Goal: Task Accomplishment & Management: Complete application form

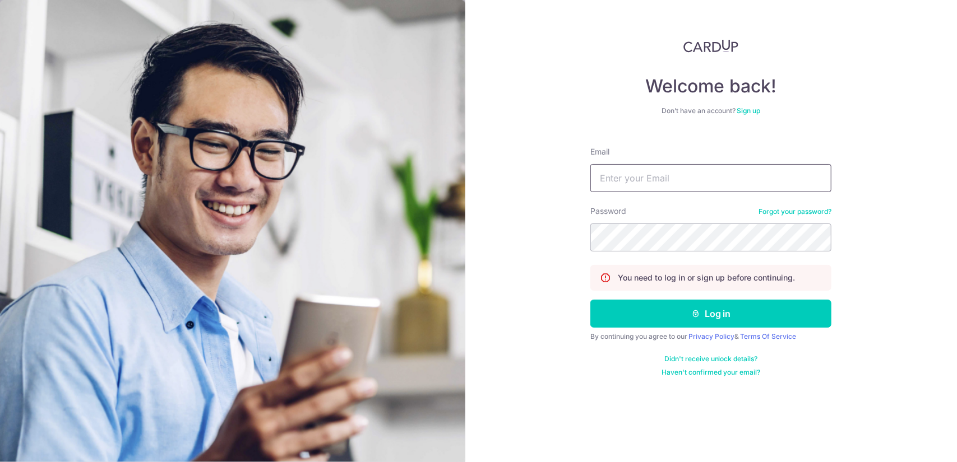
click at [692, 178] on input "Email" at bounding box center [710, 178] width 241 height 28
type input "[EMAIL_ADDRESS][DOMAIN_NAME]"
click at [590, 300] on button "Log in" at bounding box center [710, 314] width 241 height 28
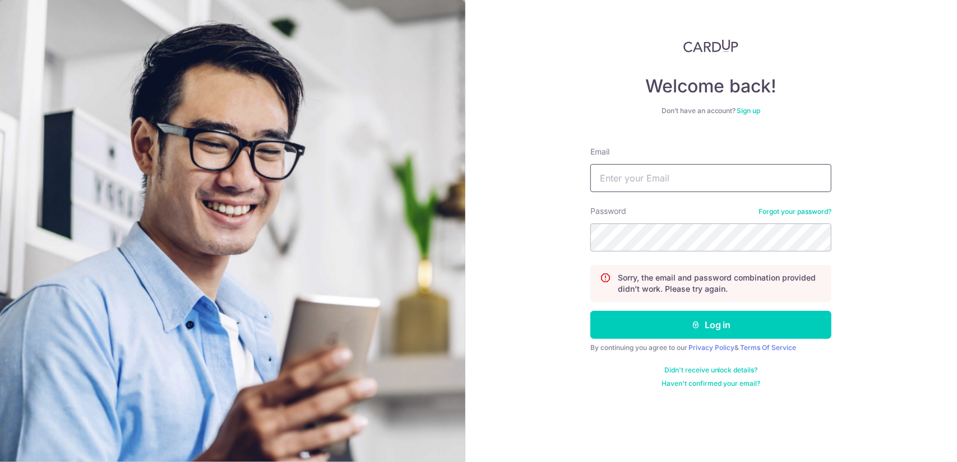
click at [669, 177] on input "Email" at bounding box center [710, 178] width 241 height 28
type input "[EMAIL_ADDRESS][DOMAIN_NAME]"
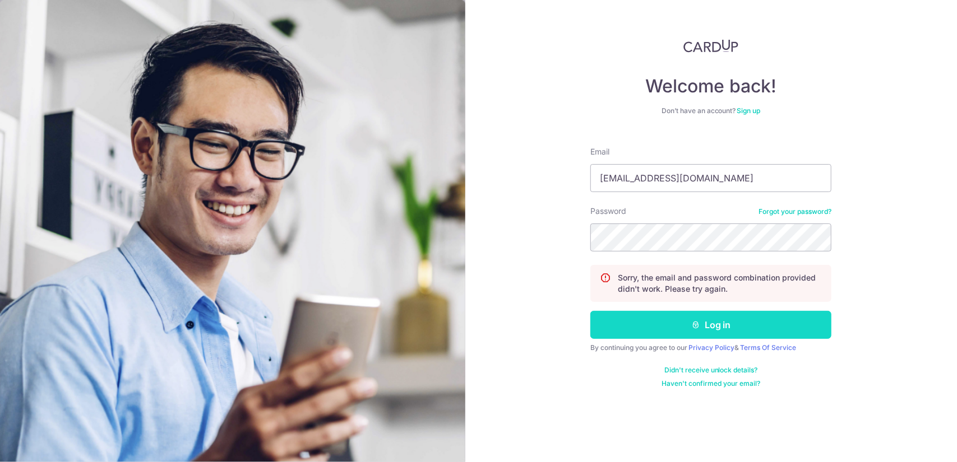
click at [698, 332] on button "Log in" at bounding box center [710, 325] width 241 height 28
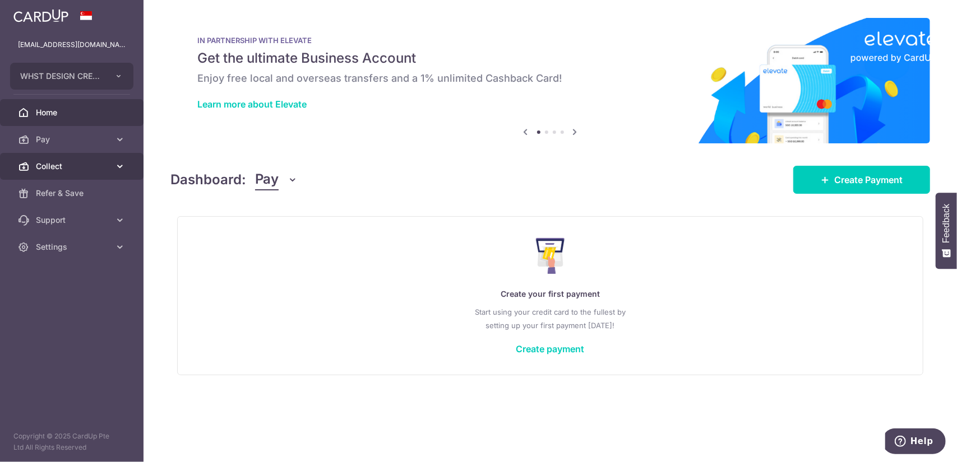
click at [70, 172] on span "Collect" at bounding box center [73, 166] width 74 height 11
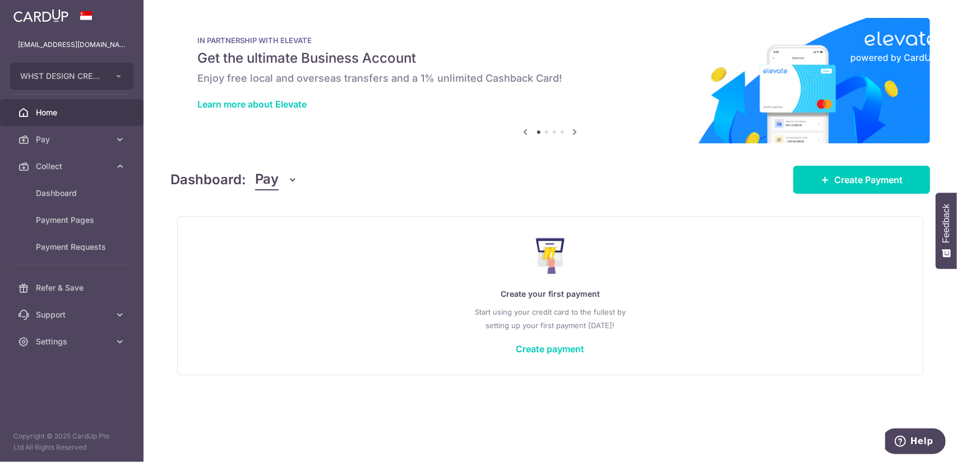
click at [252, 177] on div "Dashboard: Pay Pay Collect" at bounding box center [234, 179] width 128 height 21
click at [275, 179] on span "Pay" at bounding box center [267, 179] width 24 height 21
click at [284, 237] on link "Collect" at bounding box center [314, 238] width 117 height 27
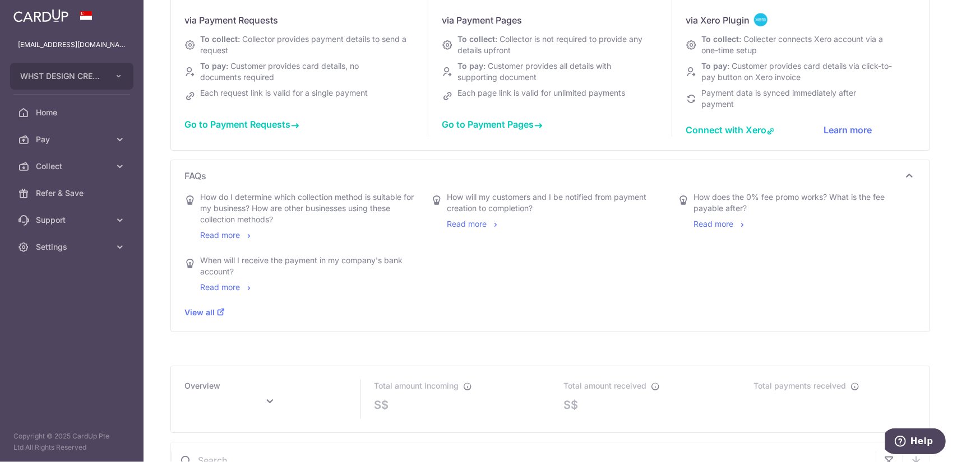
scroll to position [224, 0]
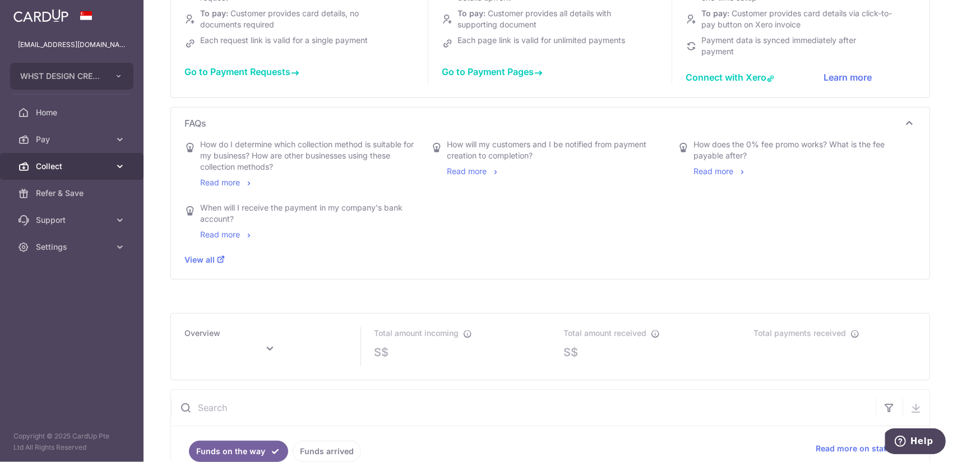
click at [78, 169] on span "Collect" at bounding box center [73, 166] width 74 height 11
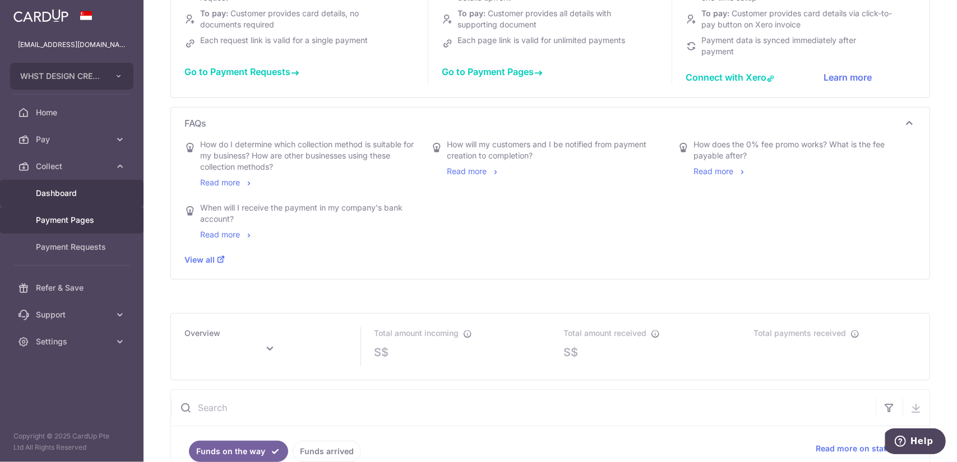
click at [96, 228] on link "Payment Pages" at bounding box center [71, 220] width 143 height 27
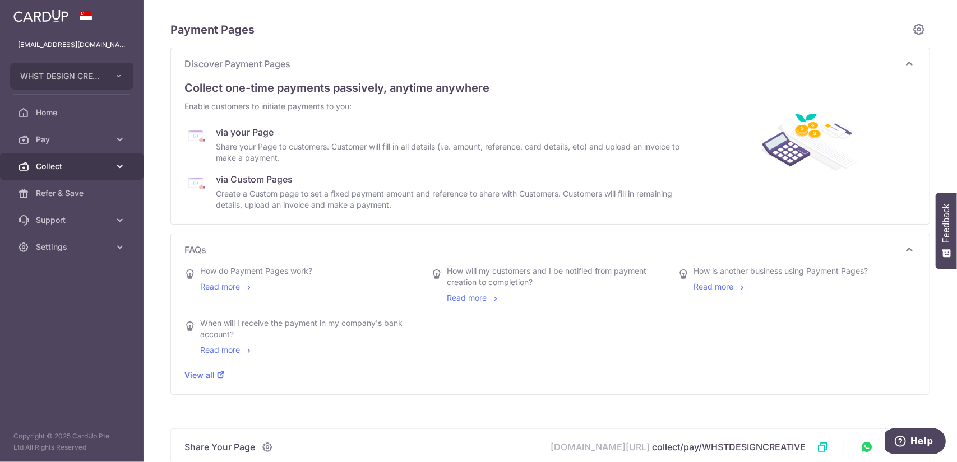
click at [97, 173] on link "Collect" at bounding box center [71, 166] width 143 height 27
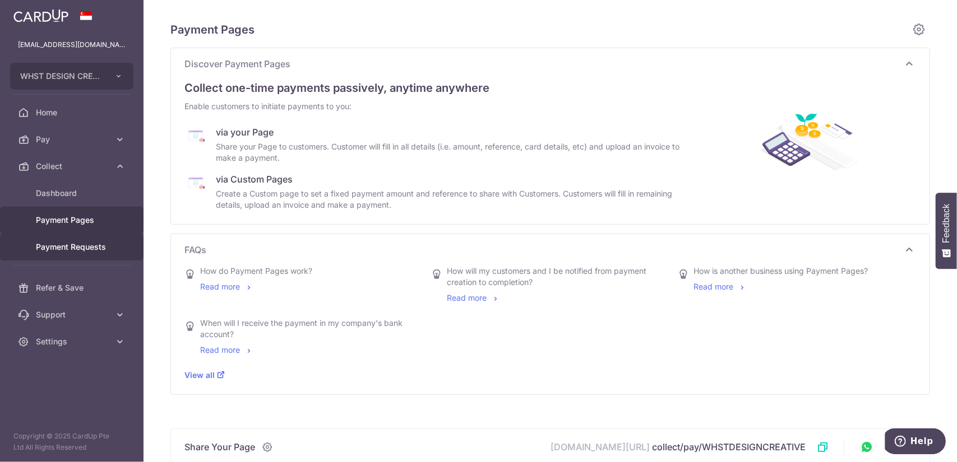
click at [92, 245] on span "Payment Requests" at bounding box center [73, 247] width 74 height 11
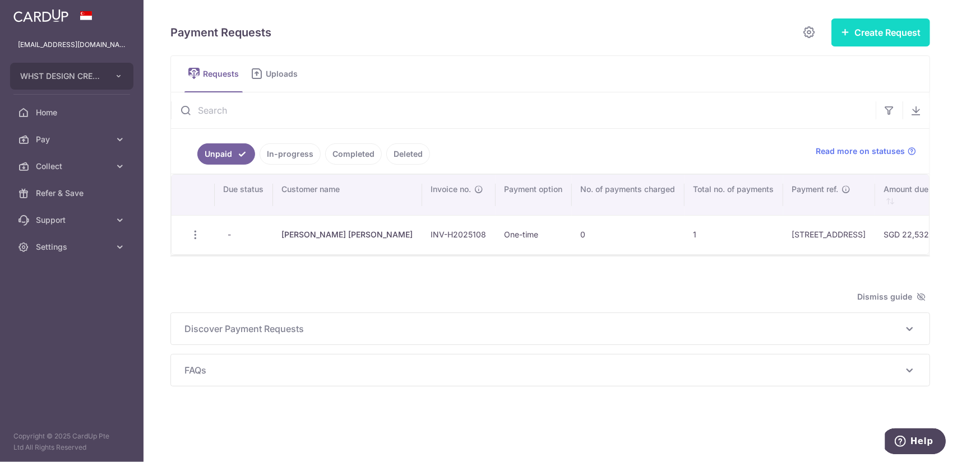
click at [862, 25] on button "Create Request" at bounding box center [880, 32] width 99 height 28
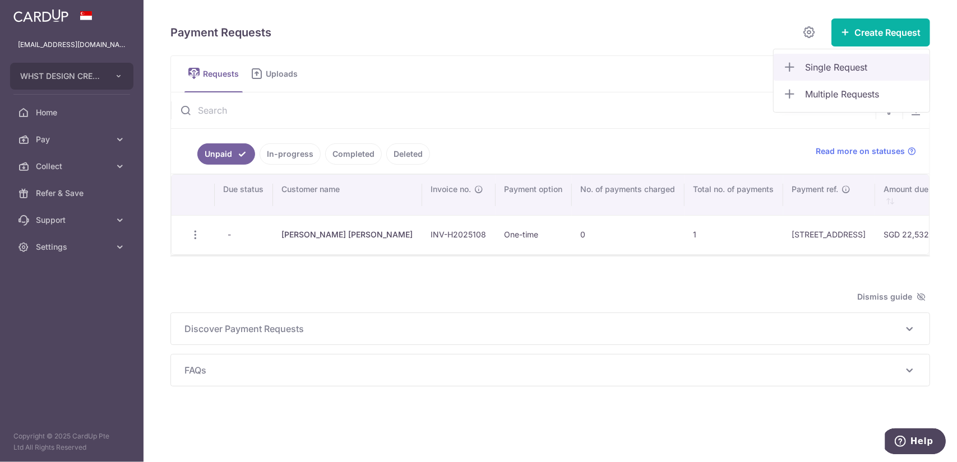
click at [874, 58] on link "Single Request" at bounding box center [851, 67] width 156 height 27
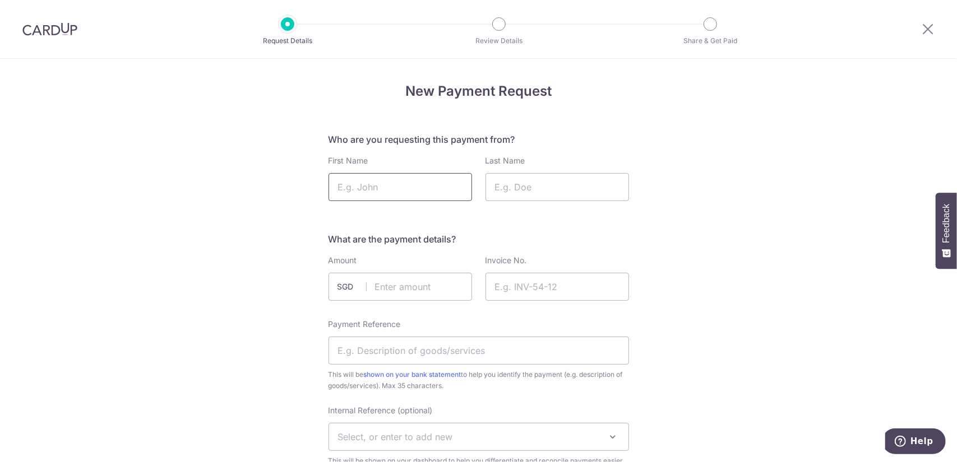
click at [385, 188] on input "First Name" at bounding box center [399, 187] width 143 height 28
paste input "Ong Yi Huan Shirley"
click at [402, 188] on input "Ong Yi Huan Shirley" at bounding box center [399, 187] width 143 height 28
type input "Ong Yi Huan"
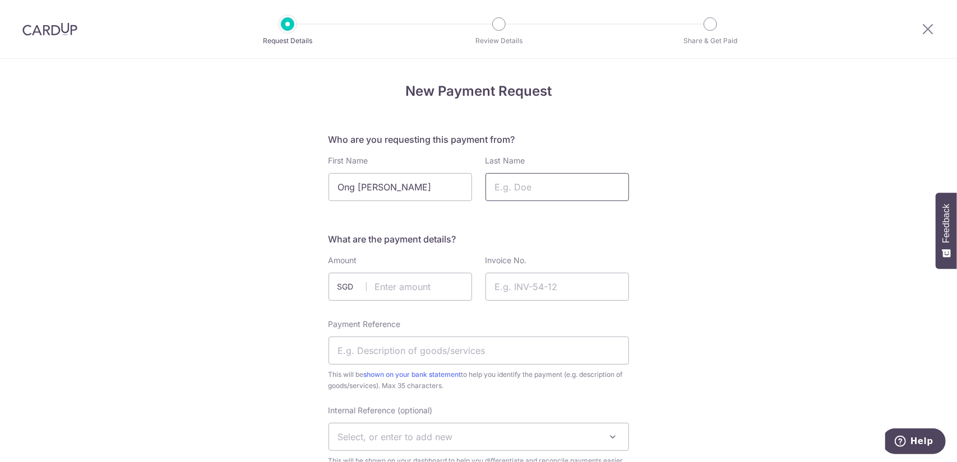
click at [553, 186] on input "Last Name" at bounding box center [556, 187] width 143 height 28
paste input "Shirley"
type input "Shirley"
click at [424, 303] on div "Amount SGD" at bounding box center [400, 280] width 157 height 50
click at [424, 287] on input "text" at bounding box center [399, 287] width 143 height 28
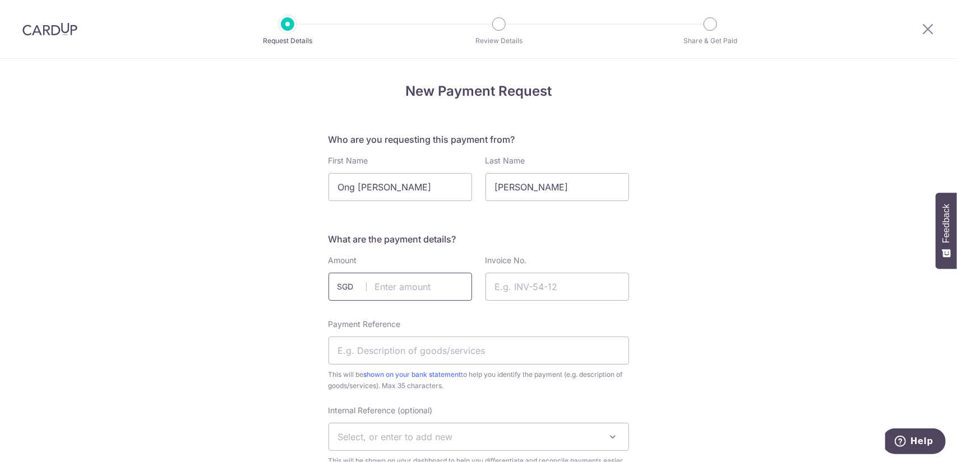
paste input "22,513.25"
type input "22513.25"
click at [934, 29] on icon at bounding box center [927, 29] width 13 height 14
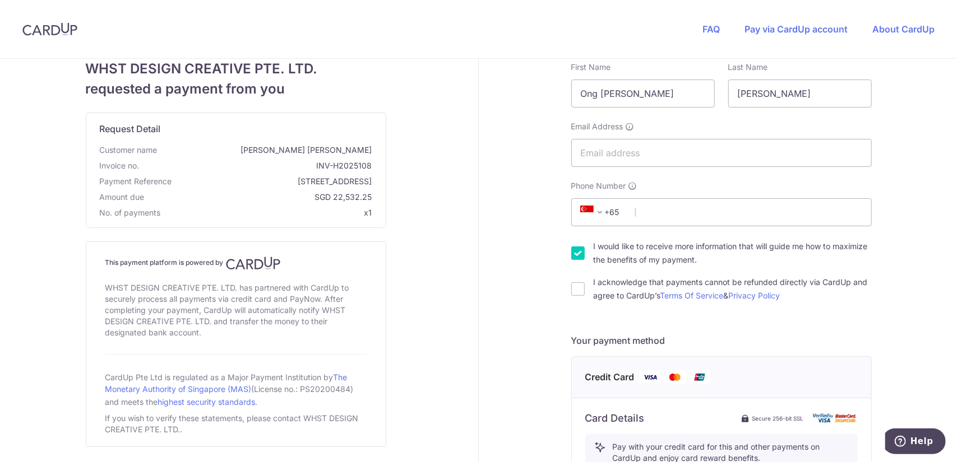
scroll to position [224, 0]
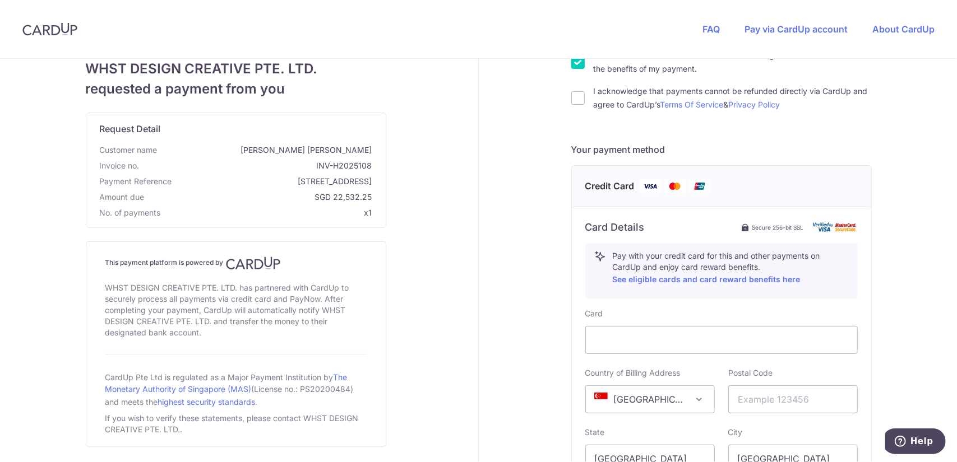
click at [11, 27] on div at bounding box center [50, 29] width 100 height 58
click at [34, 28] on img at bounding box center [49, 28] width 55 height 13
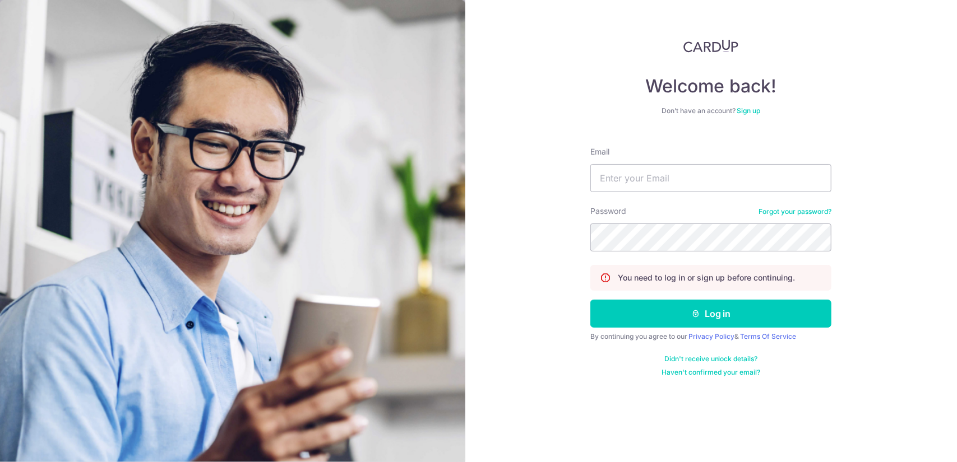
click at [693, 203] on form "Email Password Forgot your password? You need to log in or sign up before conti…" at bounding box center [710, 257] width 241 height 239
click at [694, 188] on input "Email" at bounding box center [710, 178] width 241 height 28
type input "info@whstdesign.com.sg"
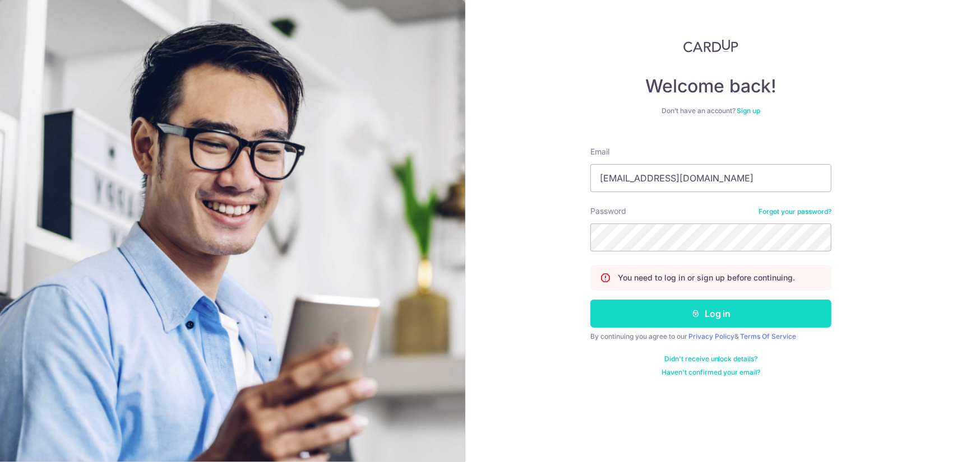
click at [763, 321] on button "Log in" at bounding box center [710, 314] width 241 height 28
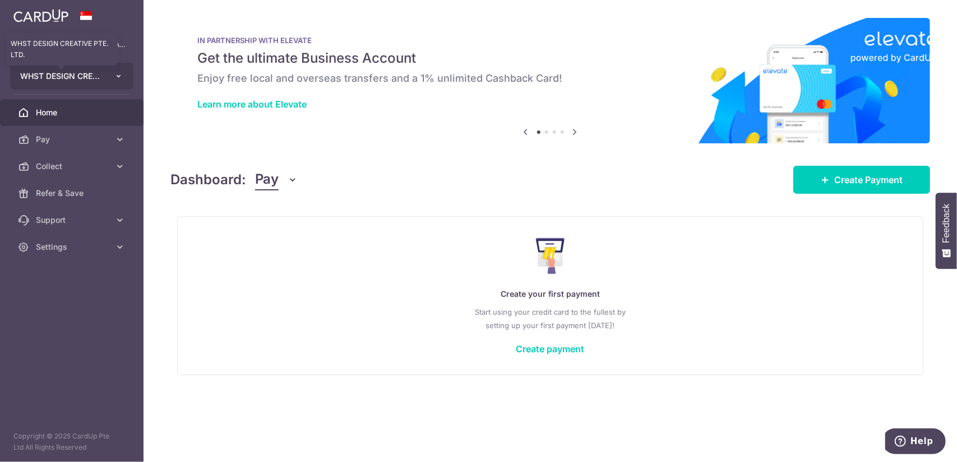
click at [90, 78] on span "WHST DESIGN CREATIVE PTE. LTD." at bounding box center [61, 76] width 83 height 11
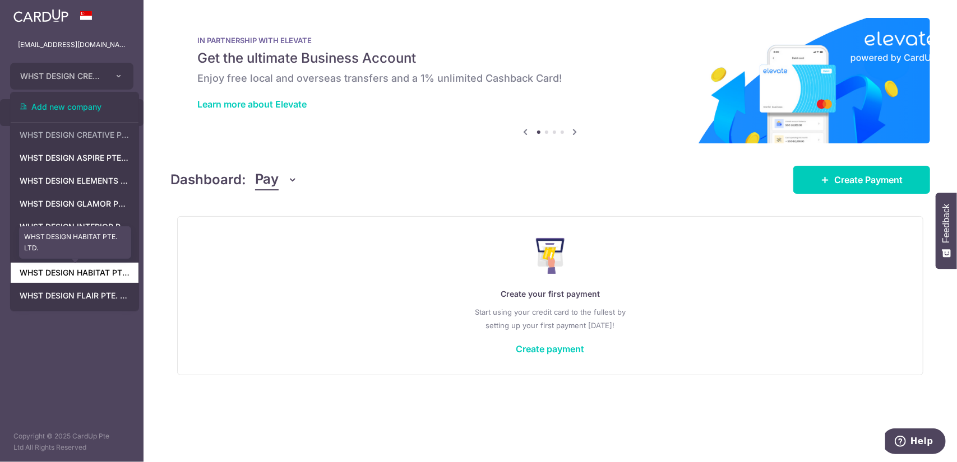
click at [92, 281] on link "WHST DESIGN HABITAT PTE. LTD." at bounding box center [75, 273] width 128 height 20
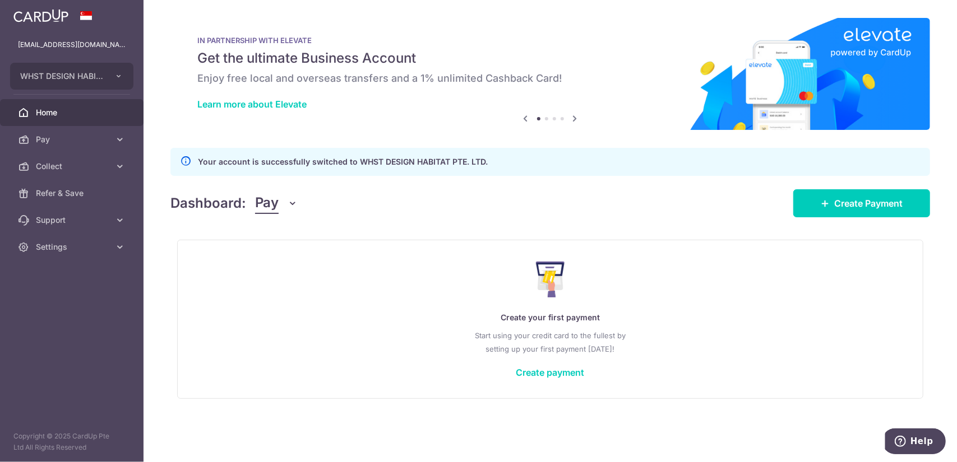
click at [298, 207] on div "Dashboard: Pay Pay Collect Download Report Create Payment" at bounding box center [549, 201] width 759 height 33
click at [283, 207] on button "Pay" at bounding box center [276, 203] width 43 height 21
click at [282, 260] on link "Collect" at bounding box center [314, 261] width 117 height 27
click at [81, 168] on span "Collect" at bounding box center [73, 166] width 74 height 11
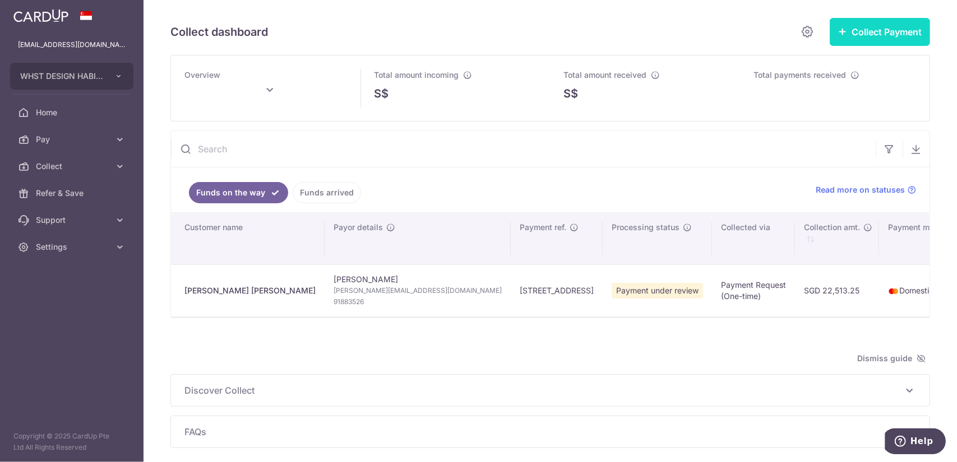
click at [863, 29] on button "Collect Payment" at bounding box center [880, 32] width 100 height 28
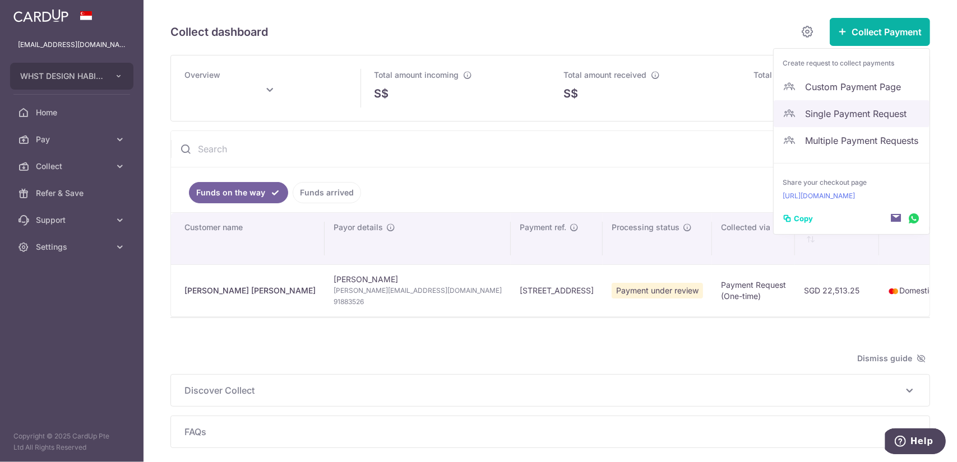
click at [863, 120] on link "Single Payment Request" at bounding box center [851, 113] width 156 height 27
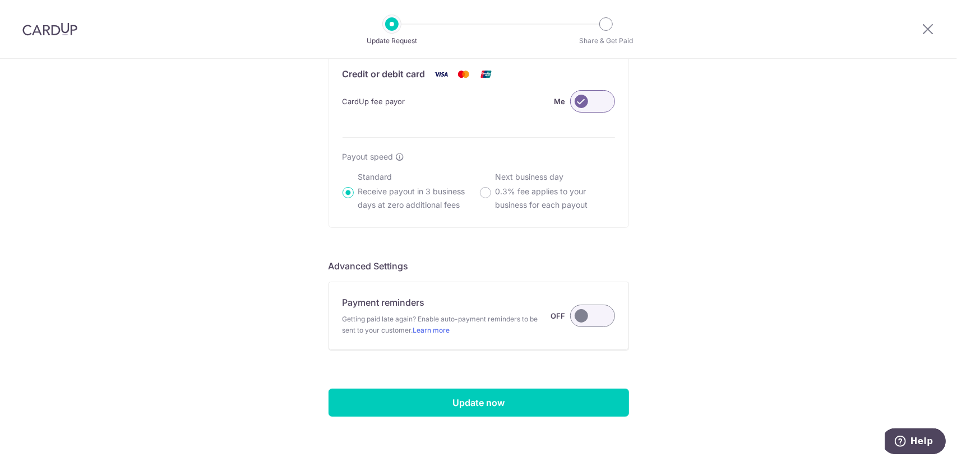
scroll to position [699, 0]
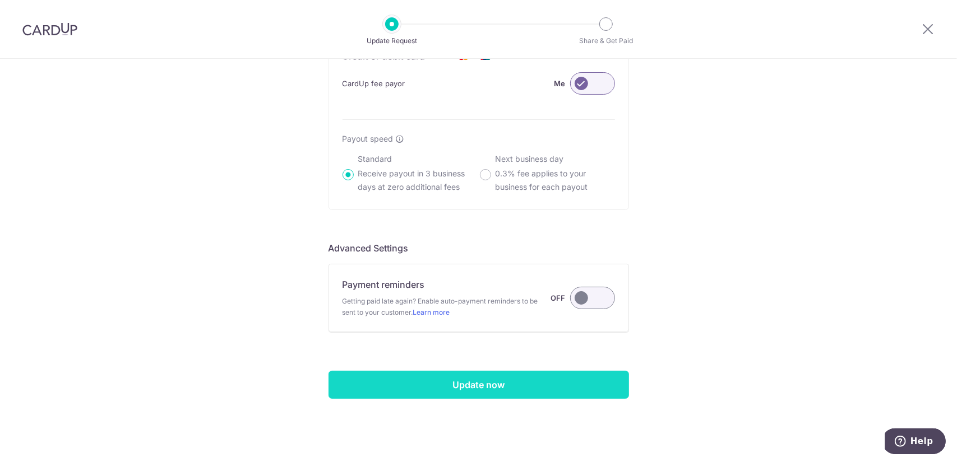
click at [530, 390] on input "Update now" at bounding box center [478, 385] width 300 height 28
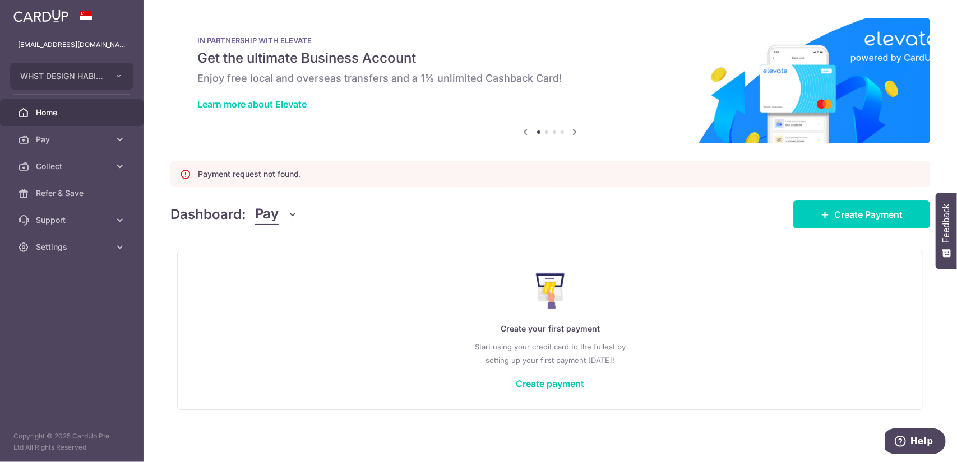
click at [291, 219] on icon "button" at bounding box center [293, 214] width 11 height 11
click at [120, 169] on icon at bounding box center [119, 166] width 11 height 11
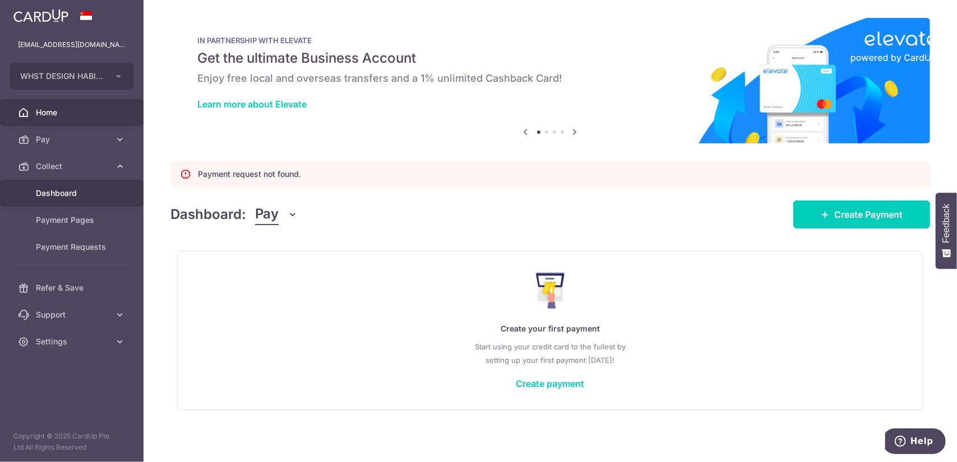
click at [114, 192] on link "Dashboard" at bounding box center [71, 193] width 143 height 27
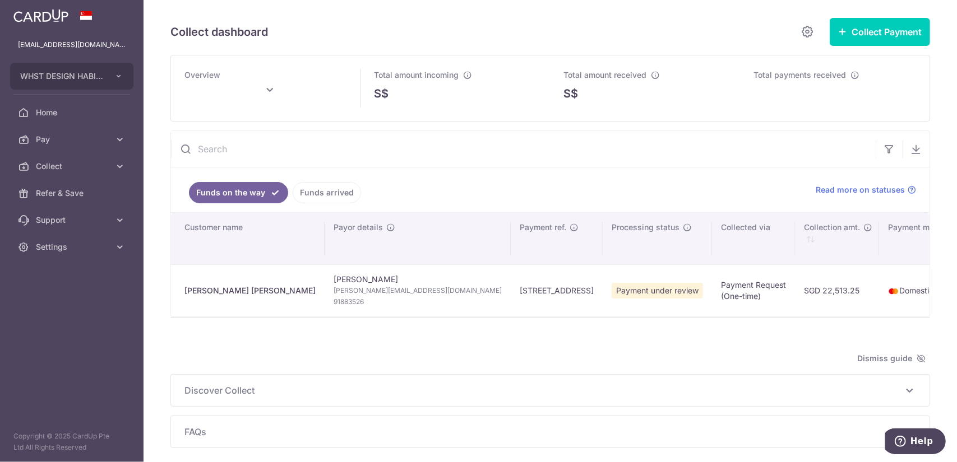
type input "[DATE]"
click at [514, 402] on div "Discover Collect The multiple ways to collect payments: via Payment Requests To…" at bounding box center [550, 390] width 758 height 31
click at [122, 75] on icon "button" at bounding box center [118, 76] width 9 height 9
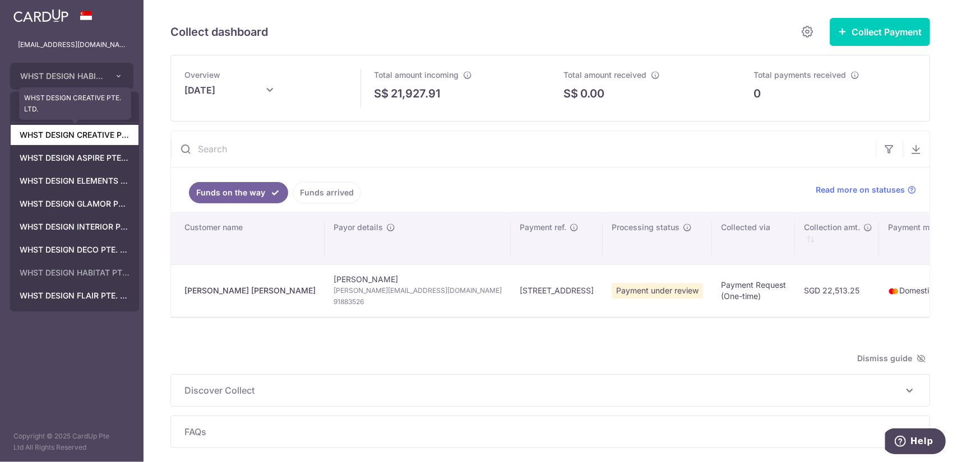
click at [78, 133] on link "WHST DESIGN CREATIVE PTE. LTD." at bounding box center [75, 135] width 128 height 20
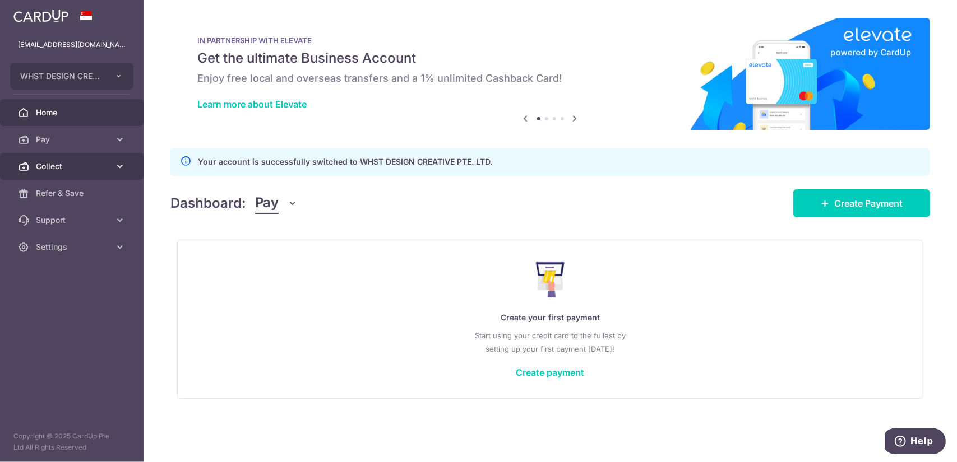
click at [80, 163] on span "Collect" at bounding box center [73, 166] width 74 height 11
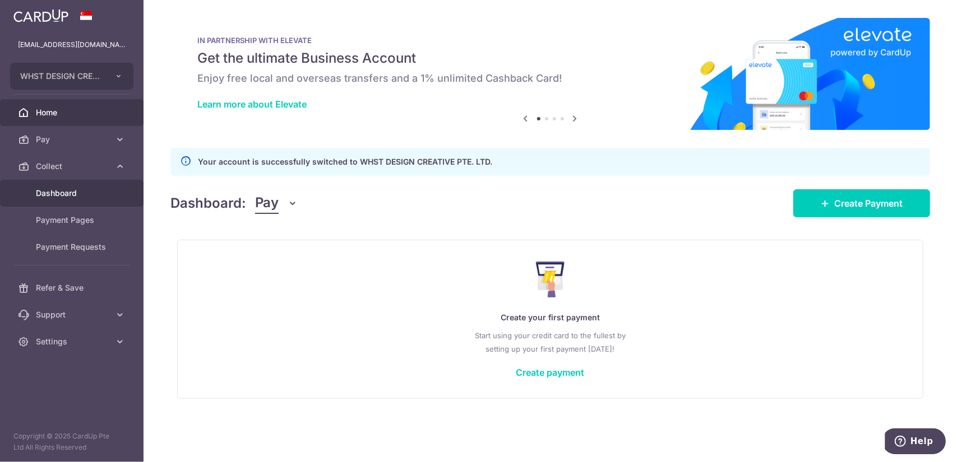
click at [98, 191] on span "Dashboard" at bounding box center [73, 193] width 74 height 11
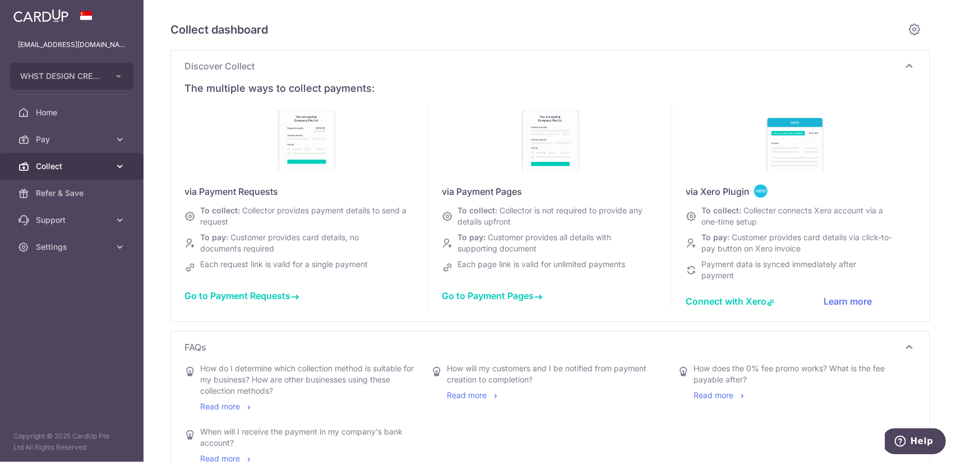
click at [88, 154] on link "Collect" at bounding box center [71, 166] width 143 height 27
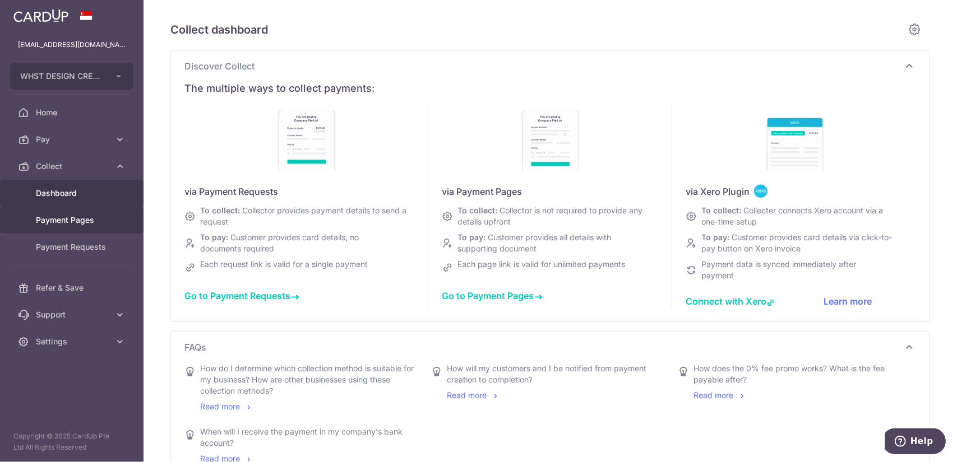
click at [99, 231] on link "Payment Pages" at bounding box center [71, 220] width 143 height 27
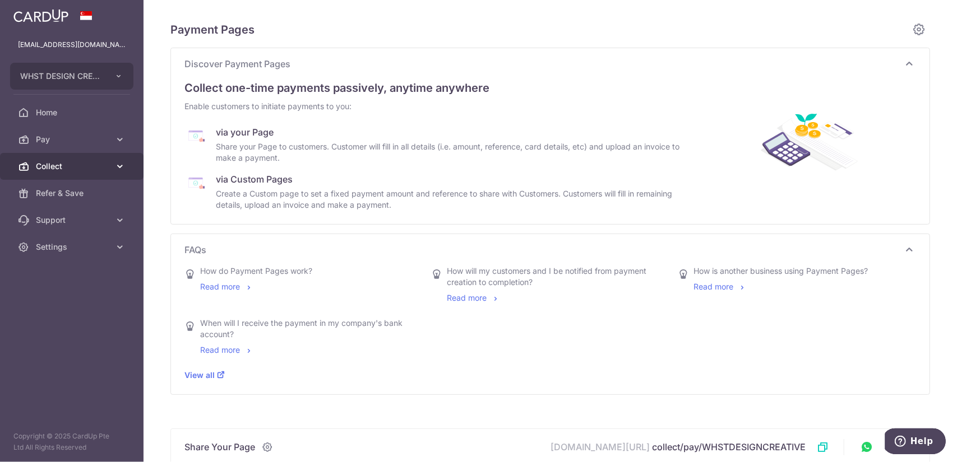
click at [109, 165] on span "Collect" at bounding box center [73, 166] width 74 height 11
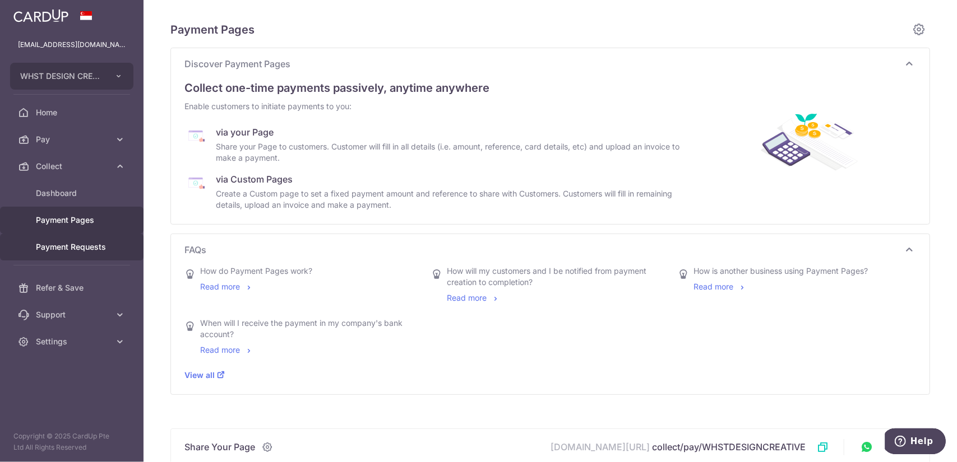
click at [119, 250] on link "Payment Requests" at bounding box center [71, 247] width 143 height 27
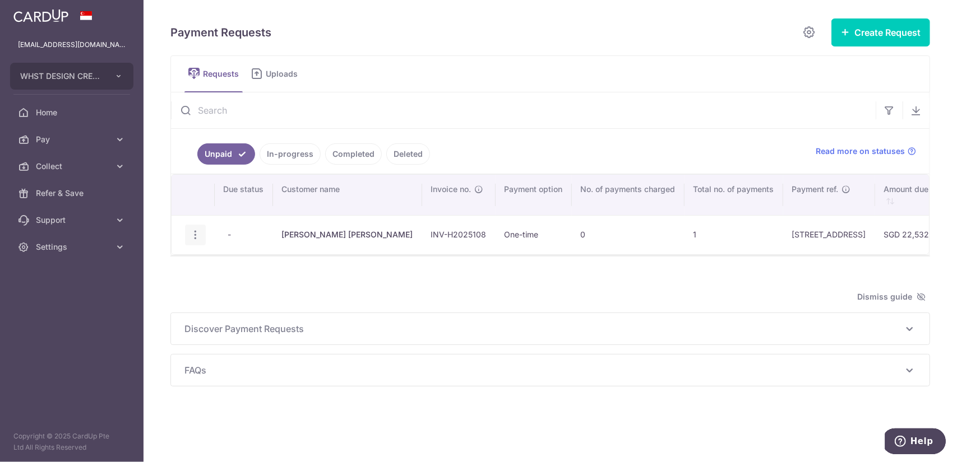
click at [193, 233] on icon "button" at bounding box center [195, 235] width 12 height 12
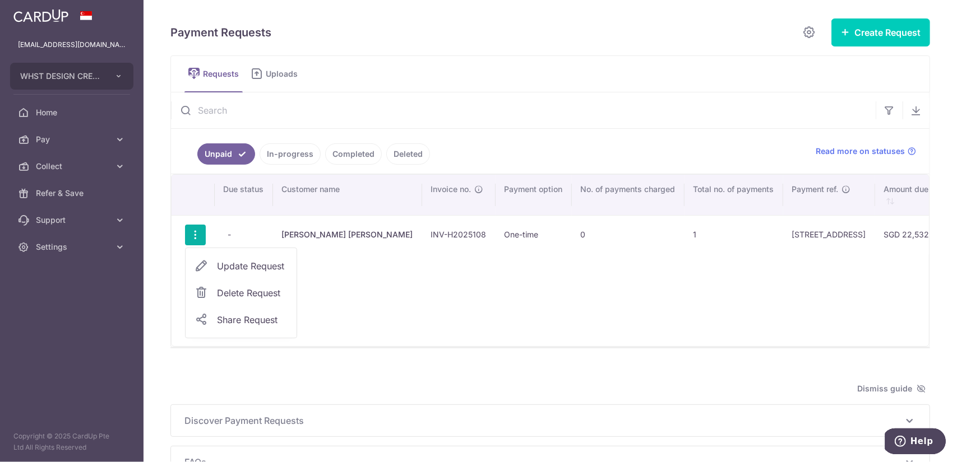
click at [262, 289] on span "Delete Request" at bounding box center [252, 292] width 71 height 13
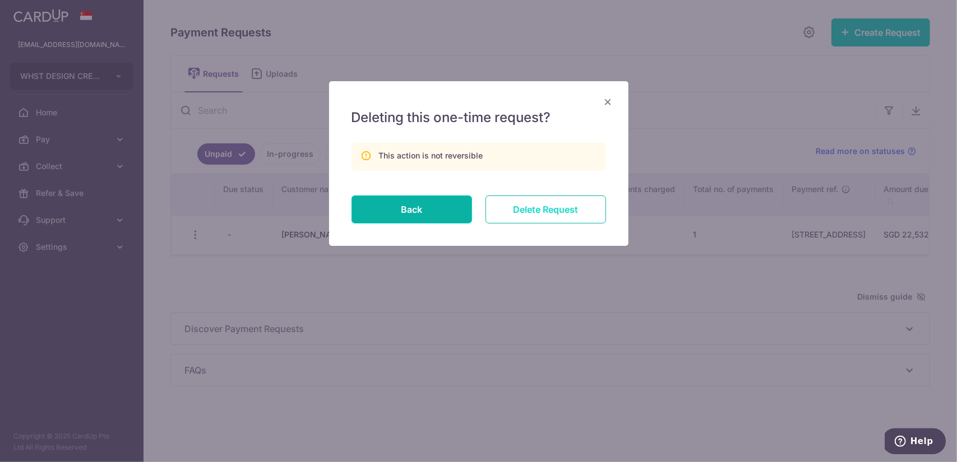
click at [545, 202] on input "Delete Request" at bounding box center [545, 210] width 121 height 28
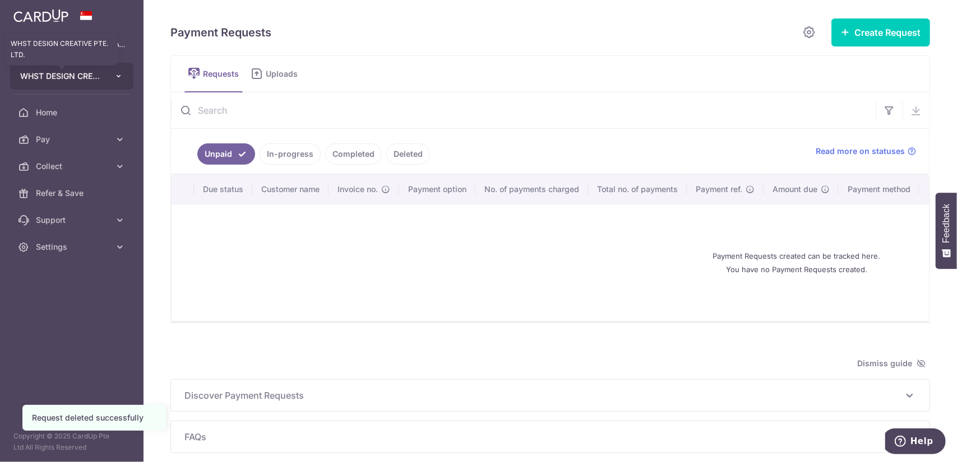
click at [77, 78] on span "WHST DESIGN CREATIVE PTE. LTD." at bounding box center [61, 76] width 83 height 11
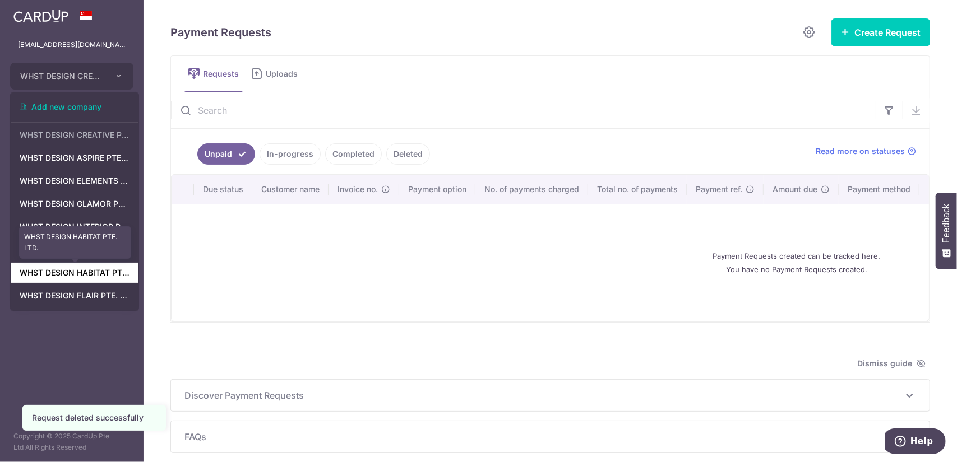
click at [86, 280] on link "WHST DESIGN HABITAT PTE. LTD." at bounding box center [75, 273] width 128 height 20
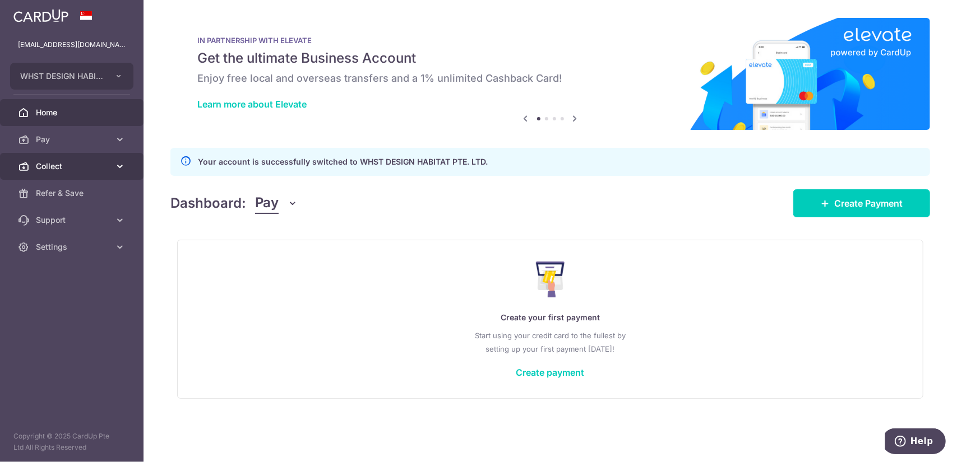
click at [103, 159] on link "Collect" at bounding box center [71, 166] width 143 height 27
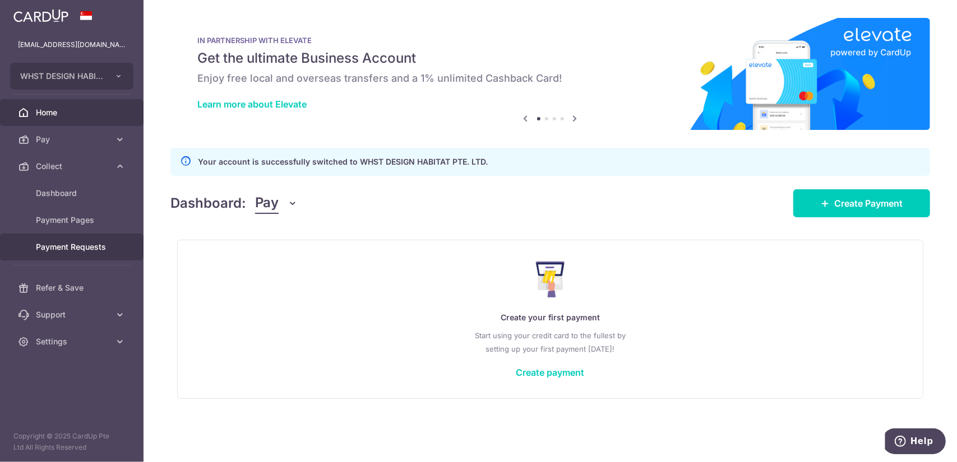
click at [96, 240] on link "Payment Requests" at bounding box center [71, 247] width 143 height 27
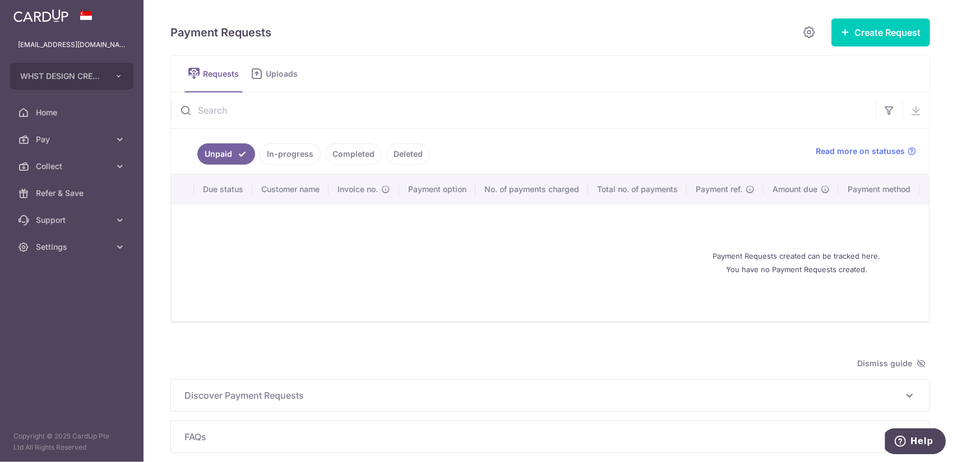
click at [285, 149] on link "In-progress" at bounding box center [290, 153] width 61 height 21
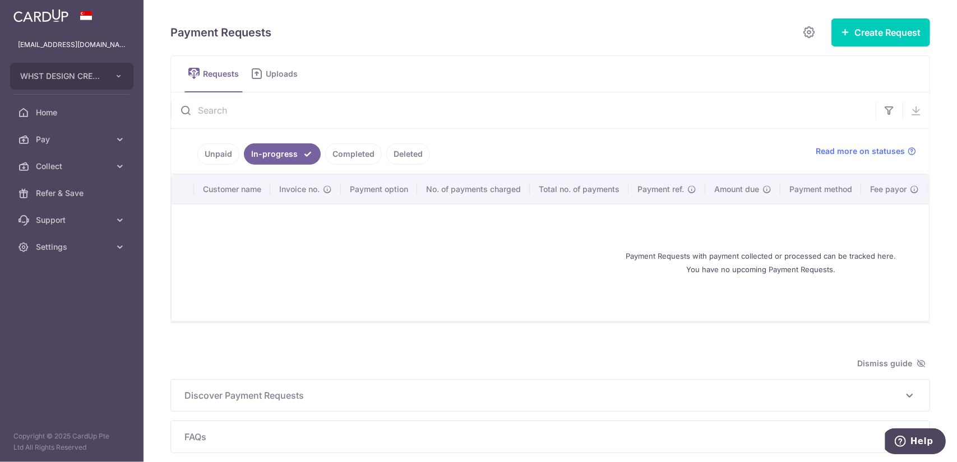
click at [353, 145] on link "Completed" at bounding box center [353, 153] width 57 height 21
click at [426, 155] on ul "Unpaid In-progress Completed Deleted" at bounding box center [486, 151] width 631 height 45
click at [413, 154] on link "Deleted" at bounding box center [408, 153] width 44 height 21
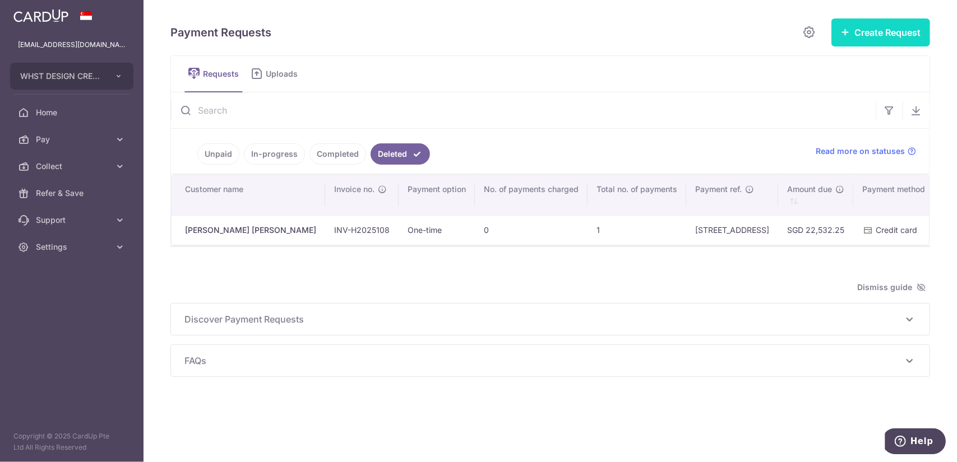
click at [880, 38] on button "Create Request" at bounding box center [880, 32] width 99 height 28
click at [222, 158] on link "Unpaid" at bounding box center [218, 153] width 42 height 21
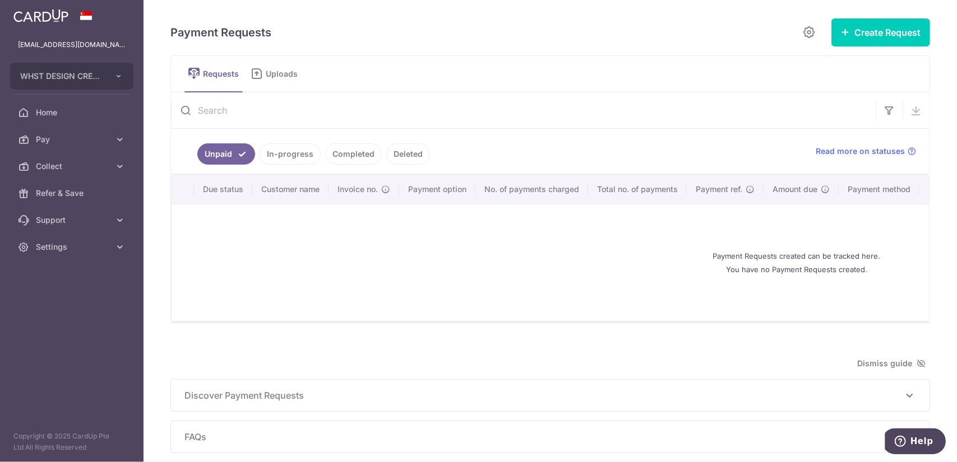
click at [285, 154] on link "In-progress" at bounding box center [290, 153] width 61 height 21
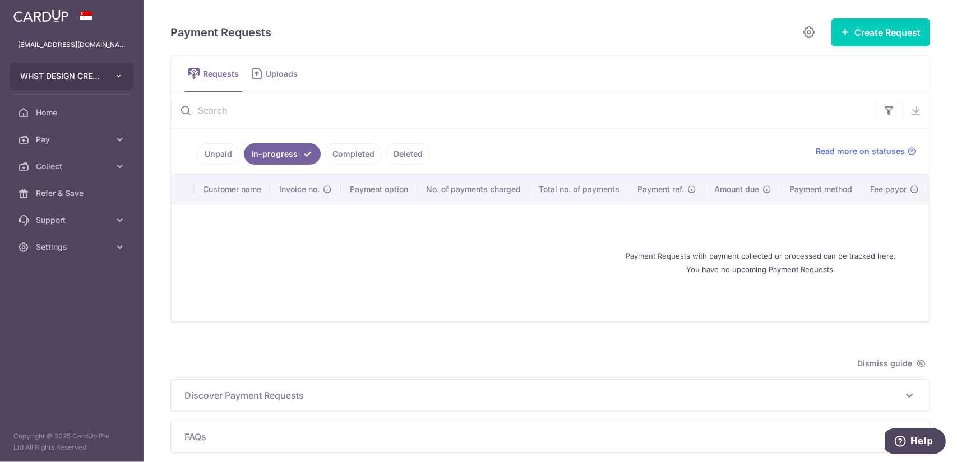
click at [103, 79] on button "WHST DESIGN CREATIVE PTE. LTD." at bounding box center [71, 76] width 123 height 27
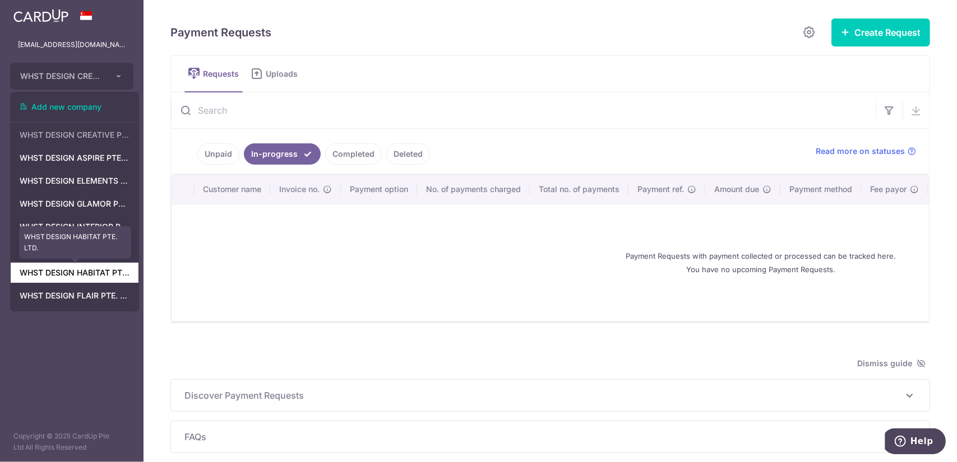
click at [92, 268] on link "WHST DESIGN HABITAT PTE. LTD." at bounding box center [75, 273] width 128 height 20
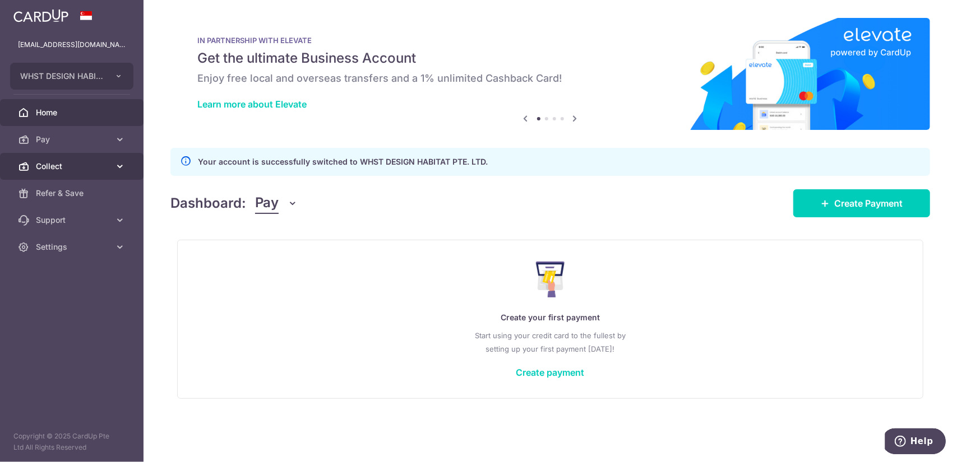
click at [113, 168] on link "Collect" at bounding box center [71, 166] width 143 height 27
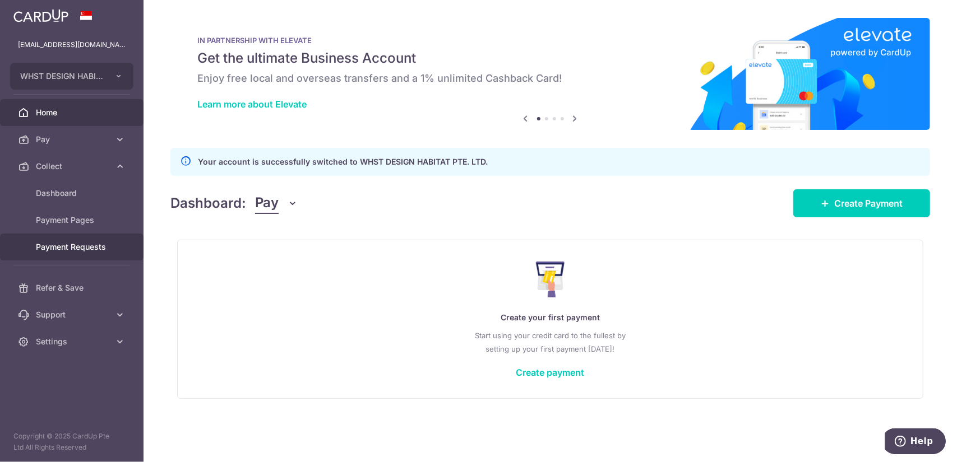
click at [105, 252] on span "Payment Requests" at bounding box center [73, 247] width 74 height 11
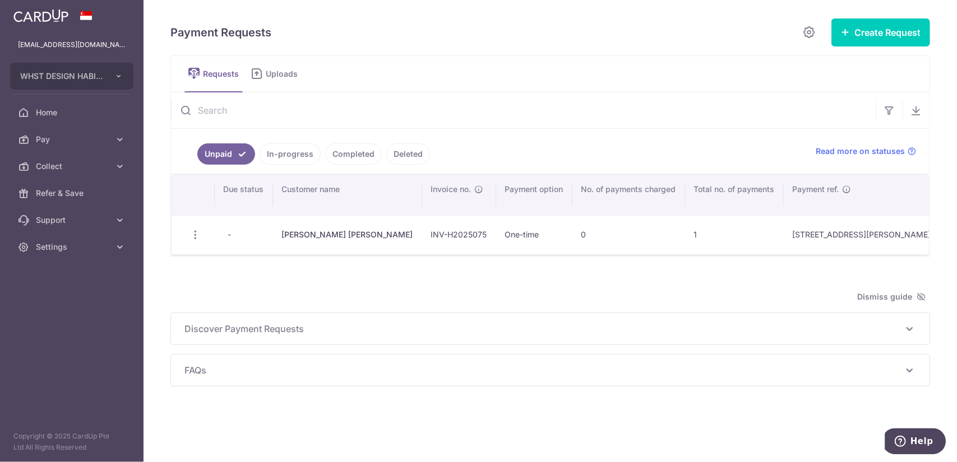
click at [301, 157] on link "In-progress" at bounding box center [290, 153] width 61 height 21
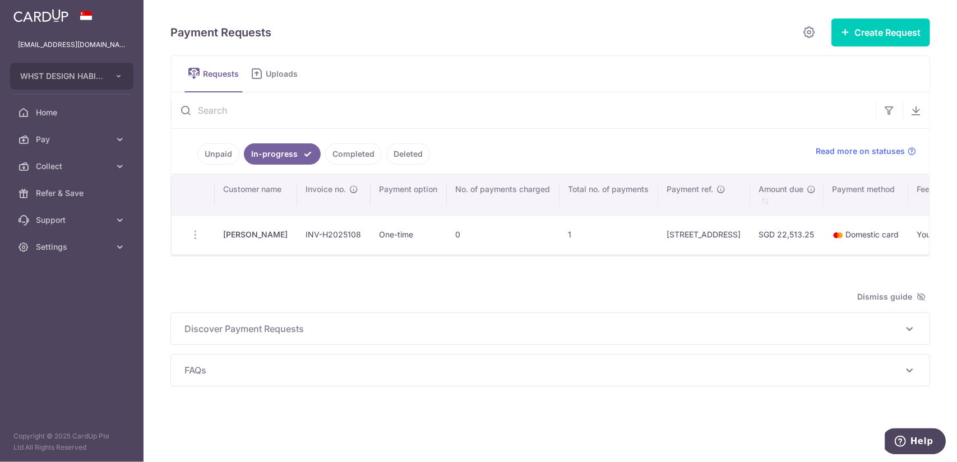
click at [361, 160] on link "Completed" at bounding box center [353, 153] width 57 height 21
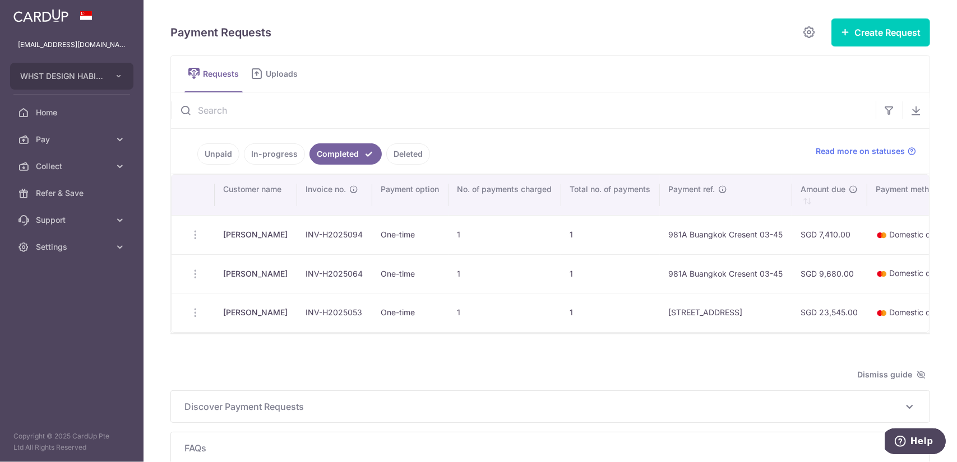
click at [297, 156] on link "In-progress" at bounding box center [274, 153] width 61 height 21
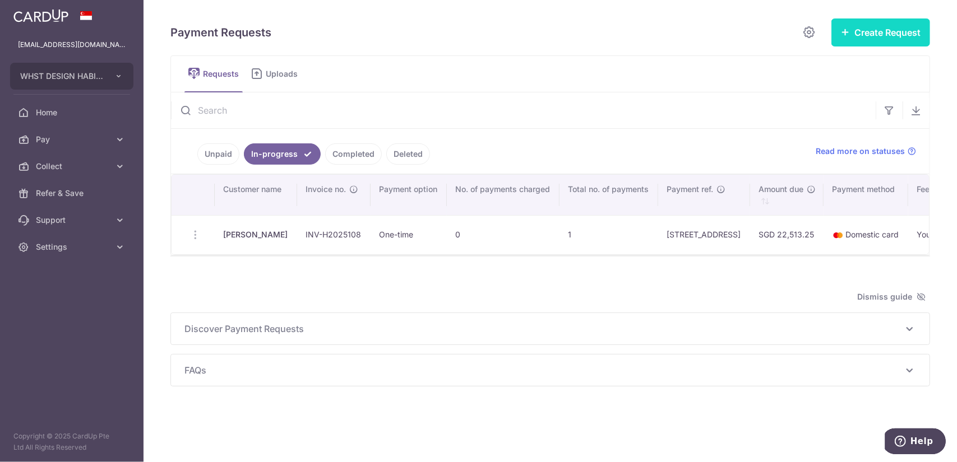
click at [900, 34] on button "Create Request" at bounding box center [880, 32] width 99 height 28
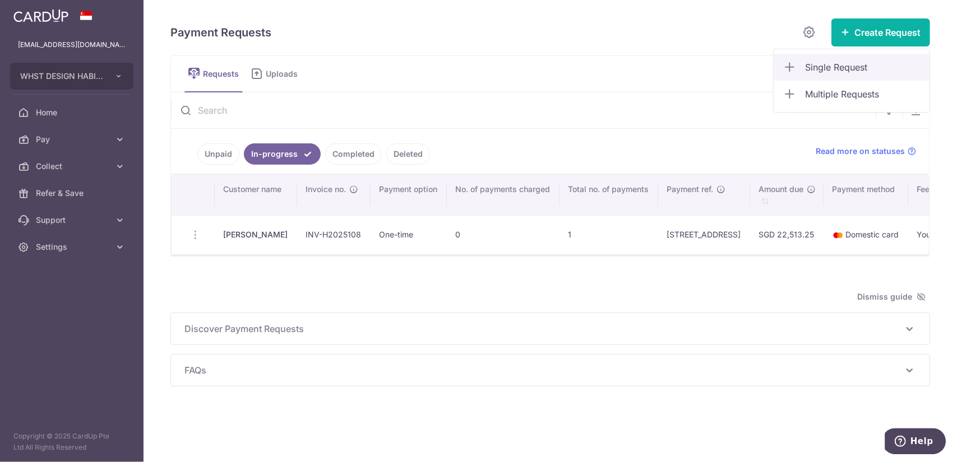
click at [836, 70] on span "Single Request" at bounding box center [862, 67] width 115 height 13
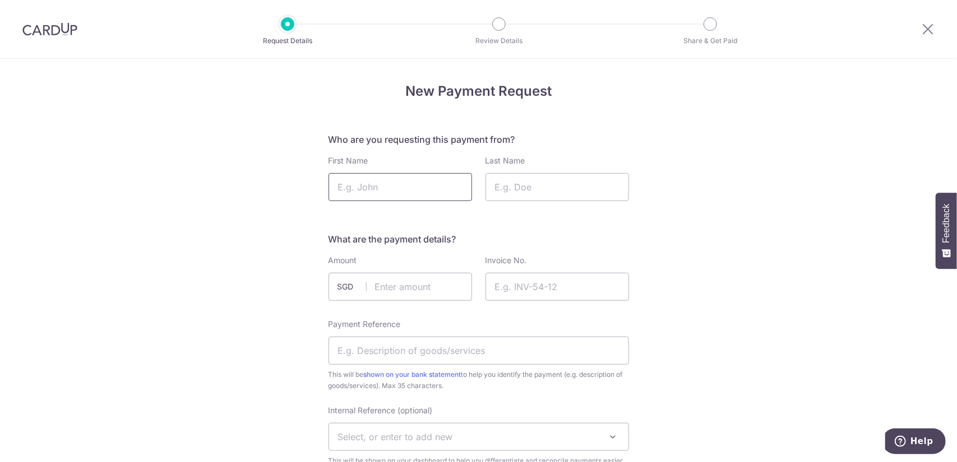
click at [416, 195] on input "First Name" at bounding box center [399, 187] width 143 height 28
paste input "Ong Yi Huan Shirley"
click at [415, 180] on input "Ong Yi Huan Shirley" at bounding box center [399, 187] width 143 height 28
click at [414, 181] on input "Ong Yi Huan Shirley" at bounding box center [399, 187] width 143 height 28
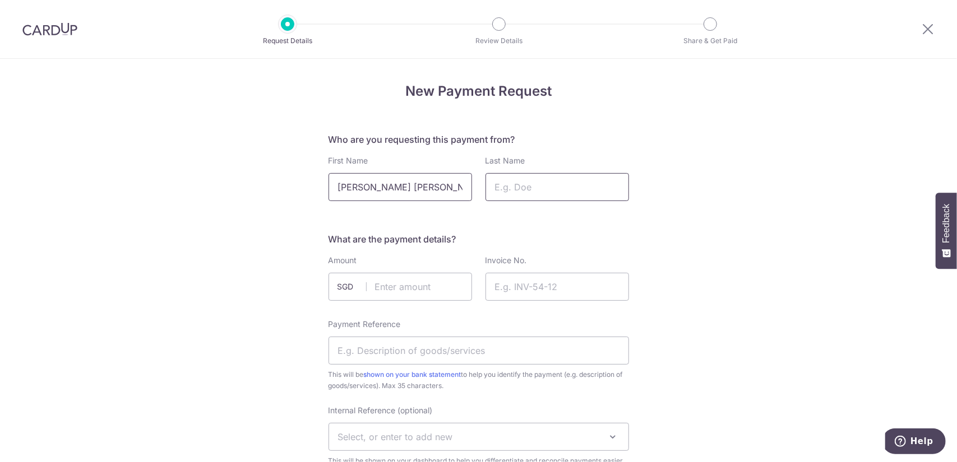
type input "Ong Yi Huan Shirley"
click at [528, 191] on input "Last Name" at bounding box center [556, 187] width 143 height 28
paste input "Shirley"
type input "Shirley"
click at [393, 188] on input "Ong Yi Huan Shirley" at bounding box center [399, 187] width 143 height 28
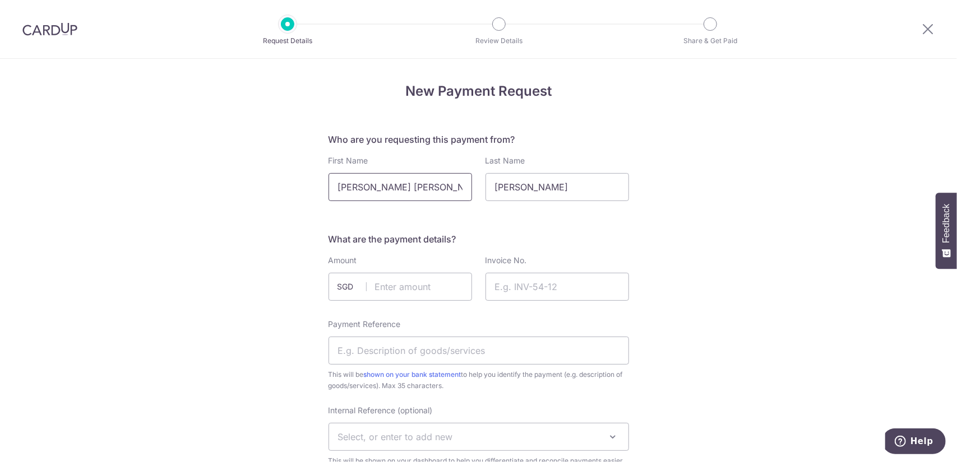
click at [393, 187] on input "Ong Yi Huan Shirley" at bounding box center [399, 187] width 143 height 28
type input "Ong Yi Huan"
click at [397, 283] on input "text" at bounding box center [399, 287] width 143 height 28
paste input "22,513.25"
type input "22513.25"
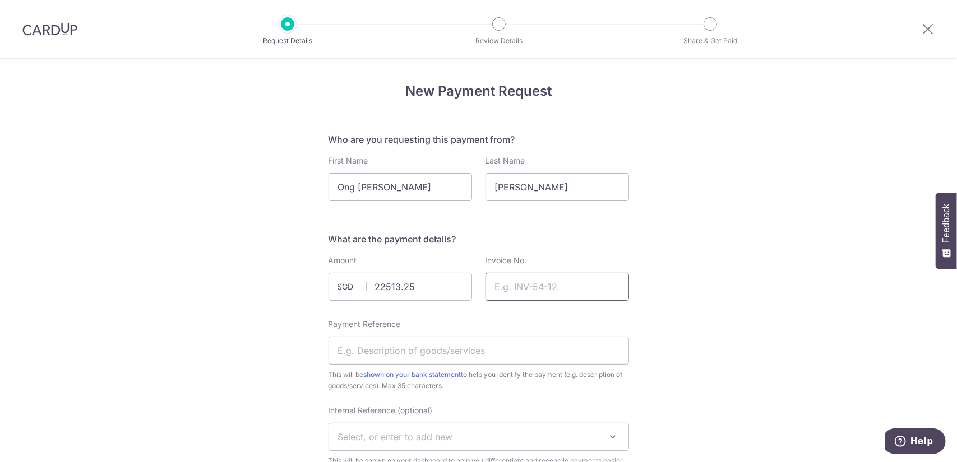
click at [546, 293] on input "Invoice No." at bounding box center [556, 287] width 143 height 28
paste input "INV-H2025108"
type input "INV-H2025108"
click at [470, 366] on div "Payment Reference This will be shown on your bank statement to help you identif…" at bounding box center [478, 355] width 300 height 73
click at [471, 353] on input "Payment Reference" at bounding box center [478, 351] width 300 height 28
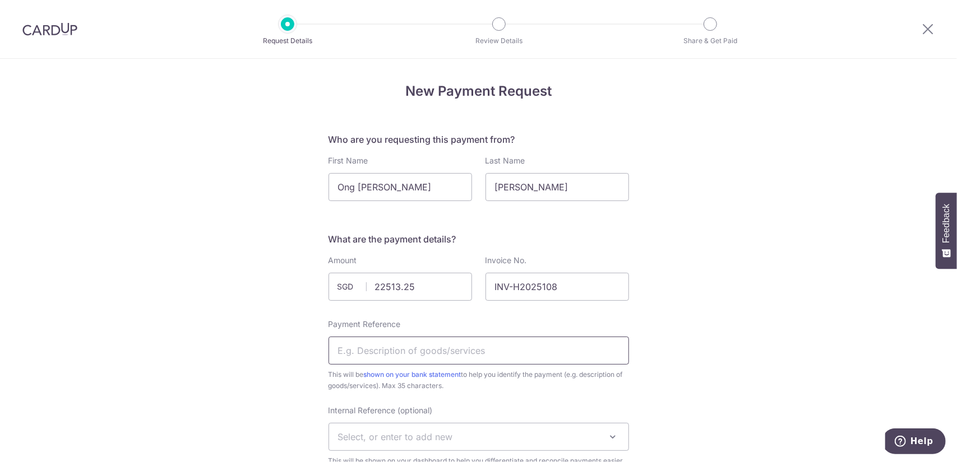
paste input "602 Woodlands Drive 42 #05-51"
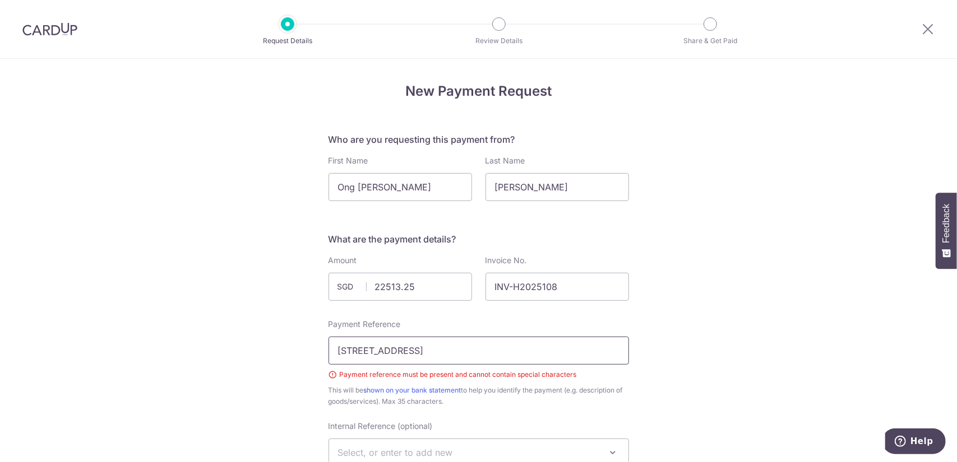
click at [446, 349] on input "602 Woodlands Drive 42 #05-51" at bounding box center [478, 351] width 300 height 28
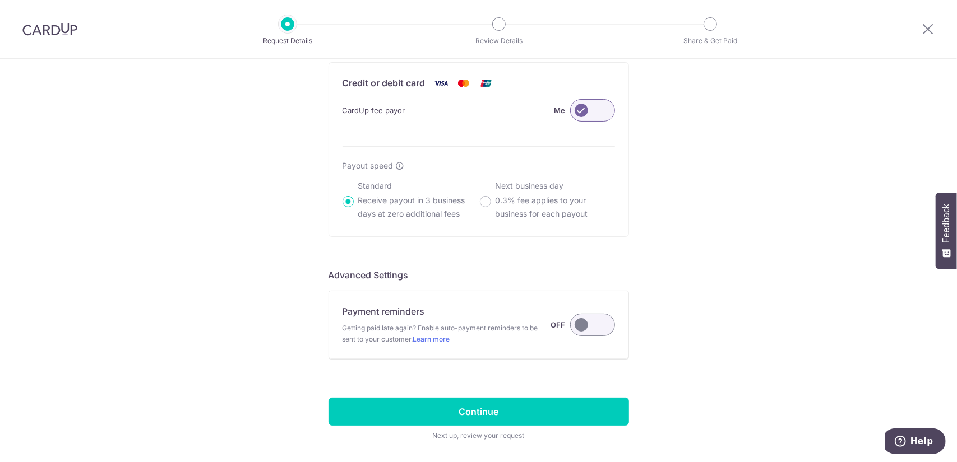
scroll to position [715, 0]
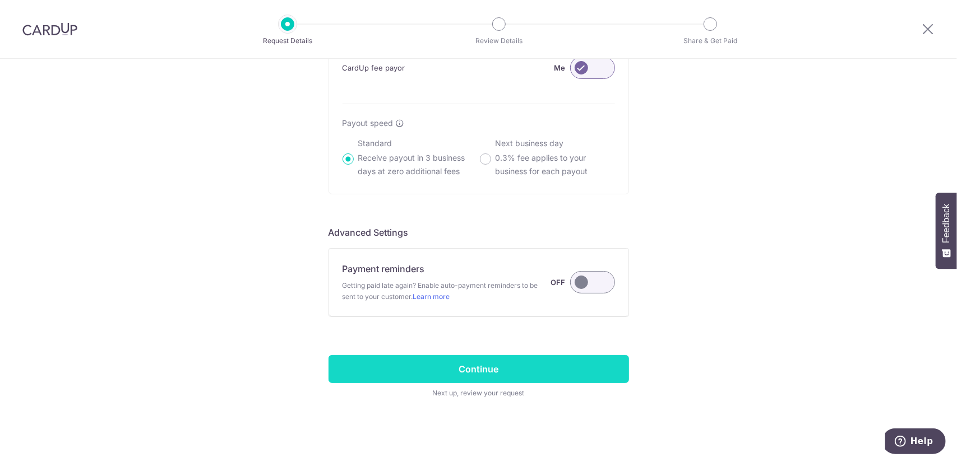
type input "602 Woodlands Drive 42 05-51"
click at [508, 366] on input "Continue" at bounding box center [478, 369] width 300 height 28
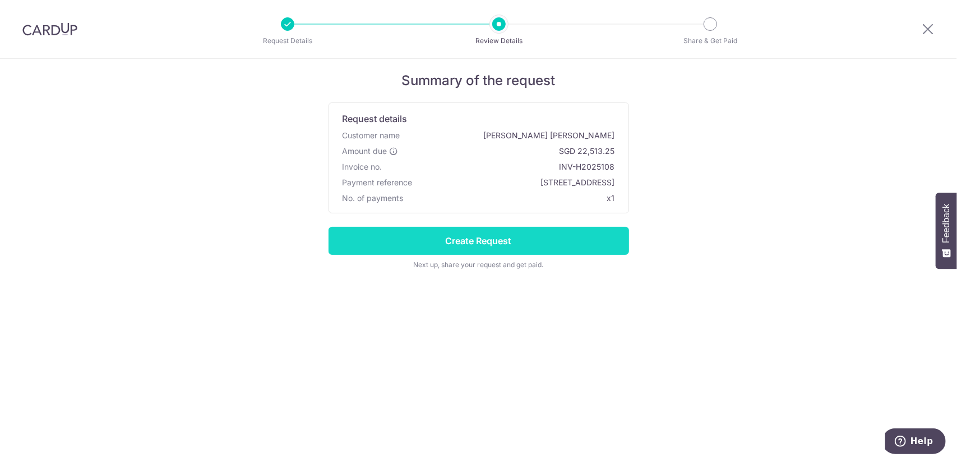
click at [554, 240] on input "Create Request" at bounding box center [478, 241] width 300 height 28
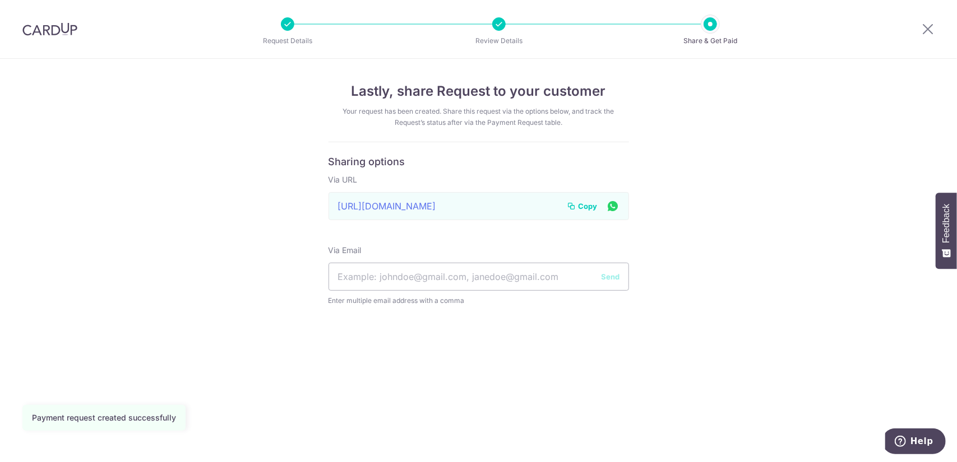
click at [590, 201] on span "Copy" at bounding box center [587, 206] width 19 height 11
